Goal: Find contact information: Obtain details needed to contact an individual or organization

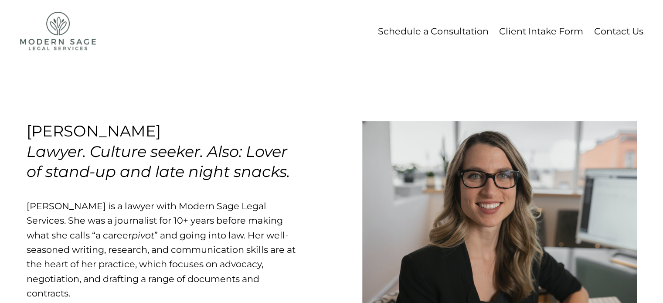
scroll to position [3, 0]
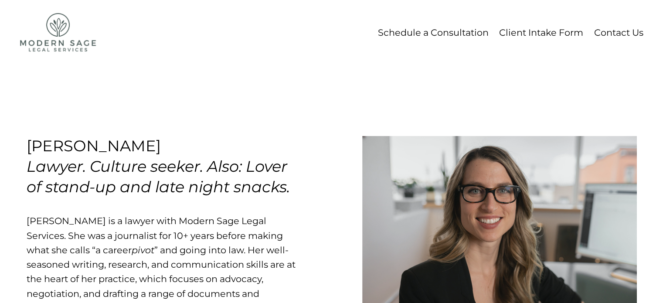
drag, startPoint x: 180, startPoint y: 146, endPoint x: 31, endPoint y: 146, distance: 148.6
click at [31, 146] on h3 "[PERSON_NAME] Lawyer. Culture seeker. Also: Lover of stand-up and late night sn…" at bounding box center [159, 166] width 264 height 60
copy h3 "[PERSON_NAME]"
click at [185, 98] on div "[PERSON_NAME] Lawyer. Culture seeker. Also: Lover of stand-up and late night sn…" at bounding box center [332, 286] width 650 height 449
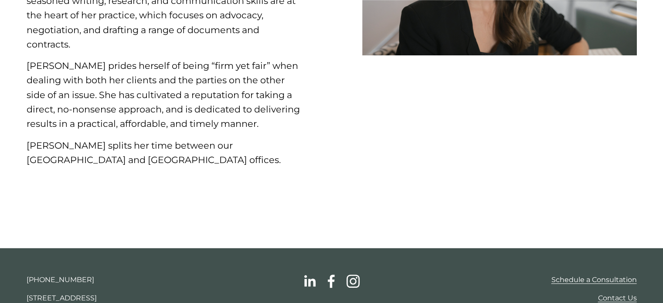
scroll to position [308, 0]
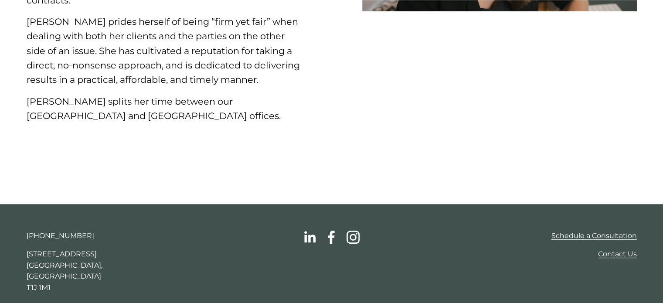
drag, startPoint x: 26, startPoint y: 254, endPoint x: 120, endPoint y: 257, distance: 93.8
click at [120, 257] on p "[STREET_ADDRESS]" at bounding box center [97, 270] width 141 height 44
copy p "[STREET_ADDRESS]"
drag, startPoint x: 75, startPoint y: 237, endPoint x: 24, endPoint y: 230, distance: 50.7
click at [24, 230] on div "[PHONE_NUMBER] [STREET_ADDRESS] Schedule a Consultation Contact Us" at bounding box center [332, 258] width 650 height 109
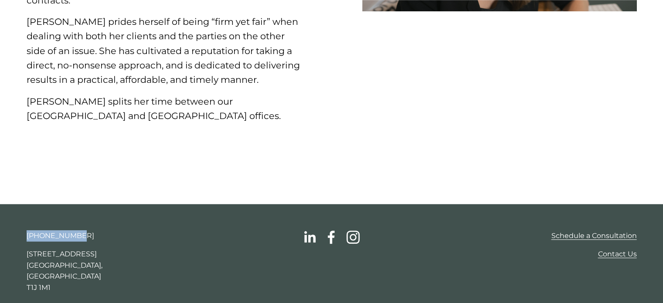
copy p "[PHONE_NUMBER]"
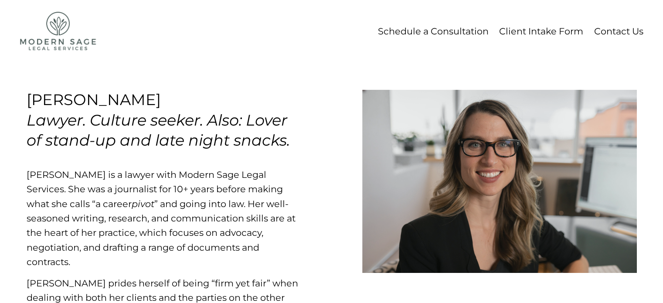
scroll to position [0, 0]
